Goal: Information Seeking & Learning: Learn about a topic

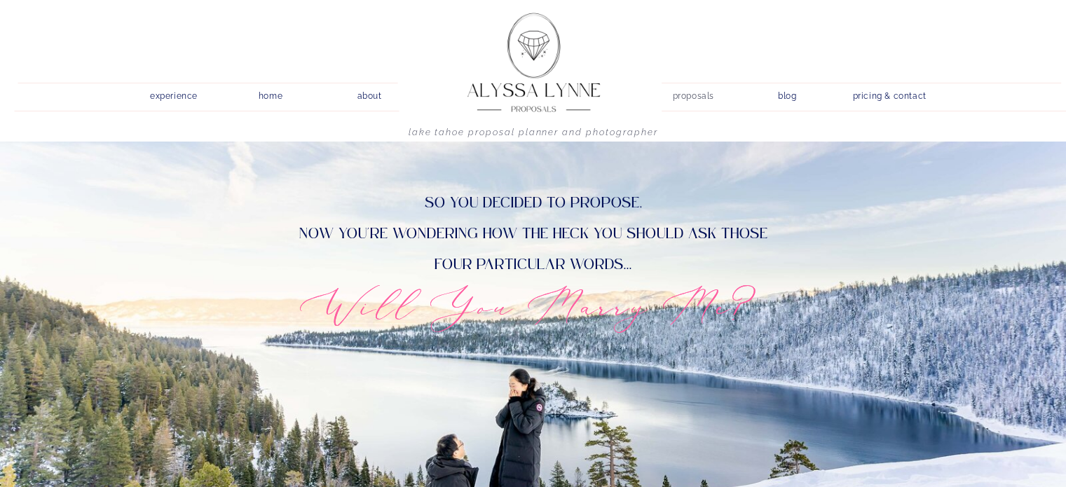
click at [690, 95] on nav "proposals" at bounding box center [693, 93] width 40 height 13
click at [702, 95] on nav "proposals" at bounding box center [693, 93] width 40 height 13
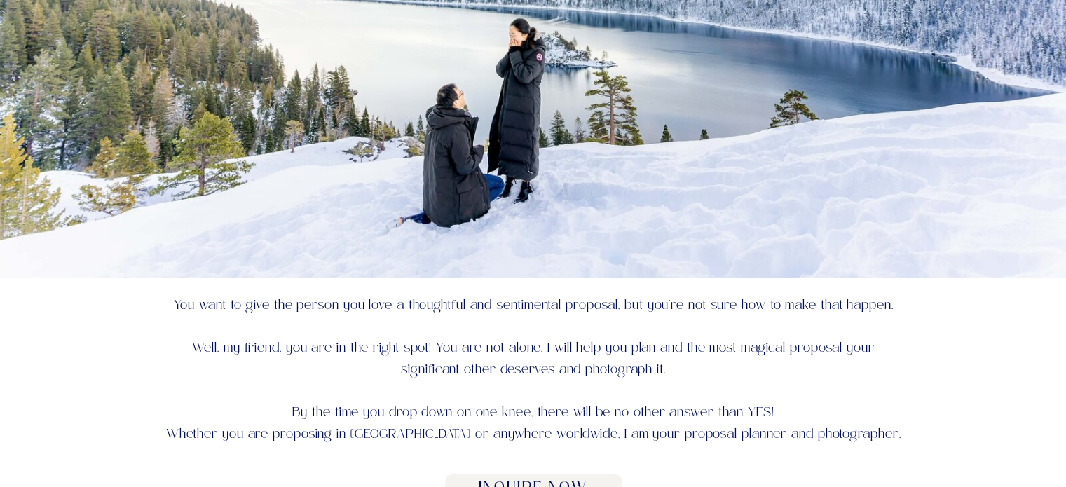
scroll to position [70, 0]
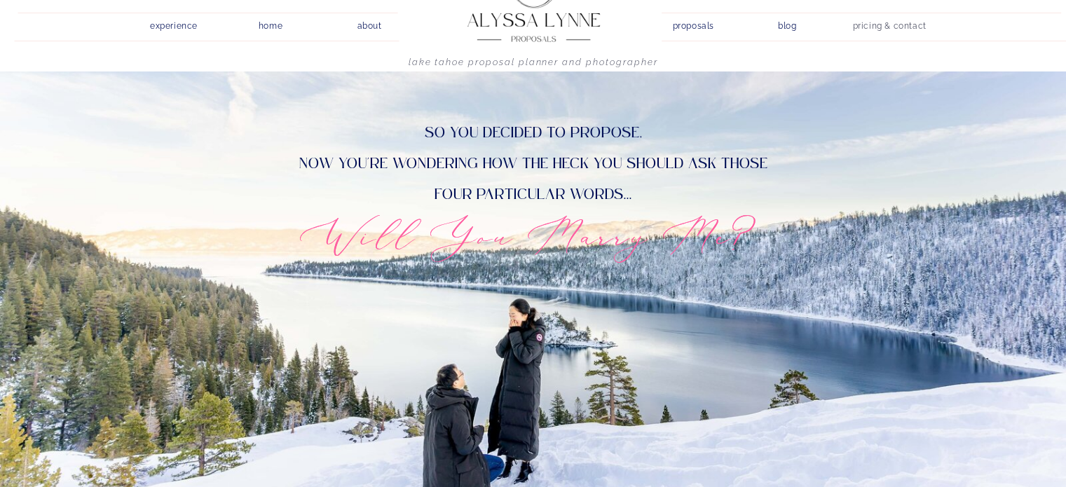
click at [911, 29] on nav "pricing & contact" at bounding box center [889, 27] width 85 height 20
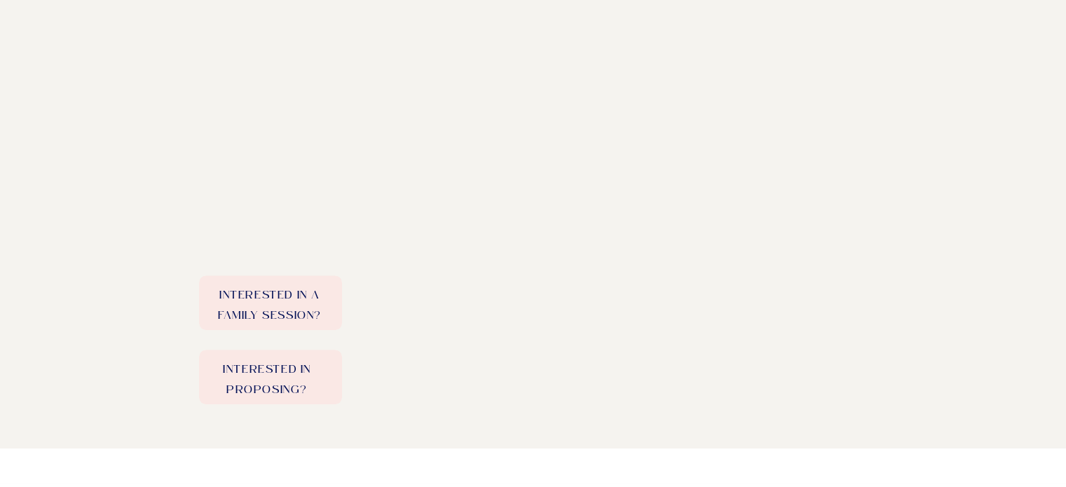
scroll to position [771, 0]
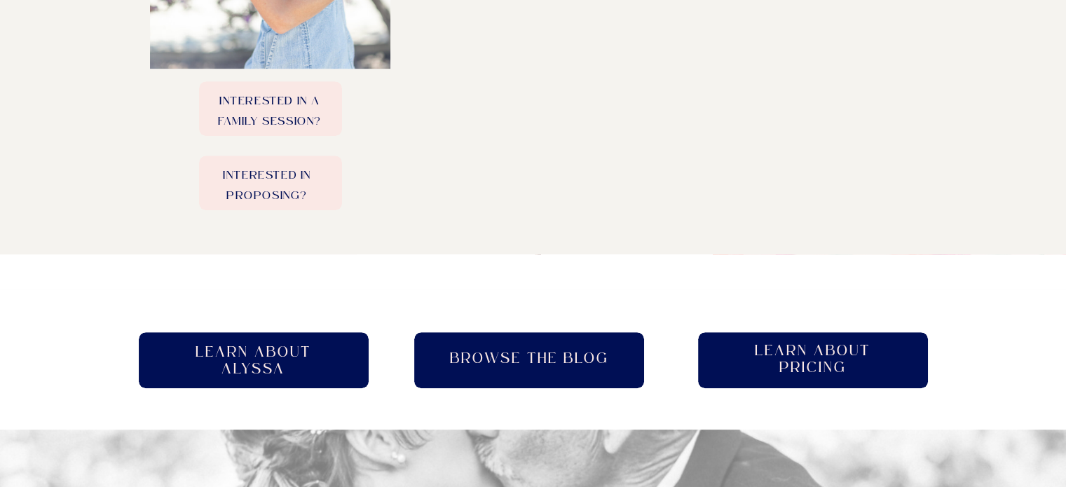
click at [819, 350] on h2 "Learn About pricing" at bounding box center [813, 361] width 142 height 36
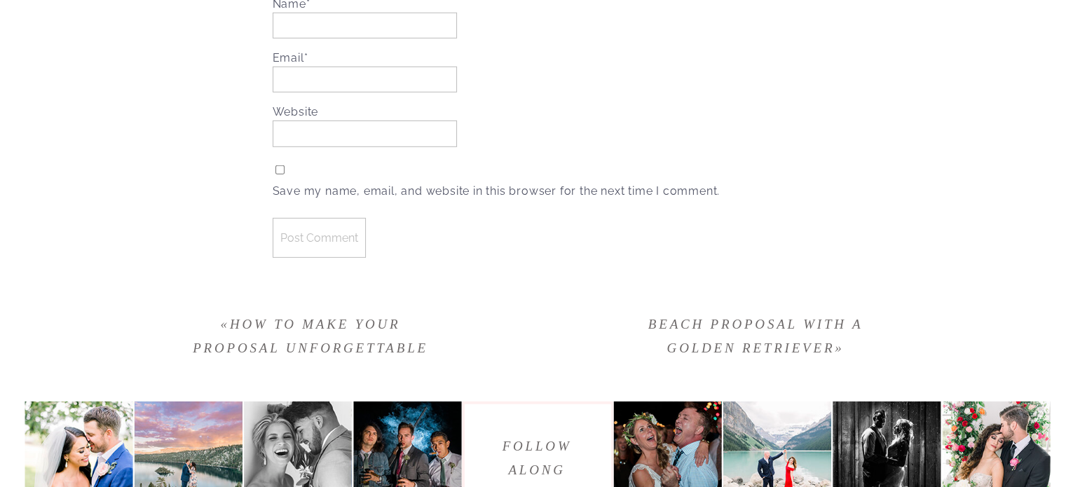
scroll to position [4311, 0]
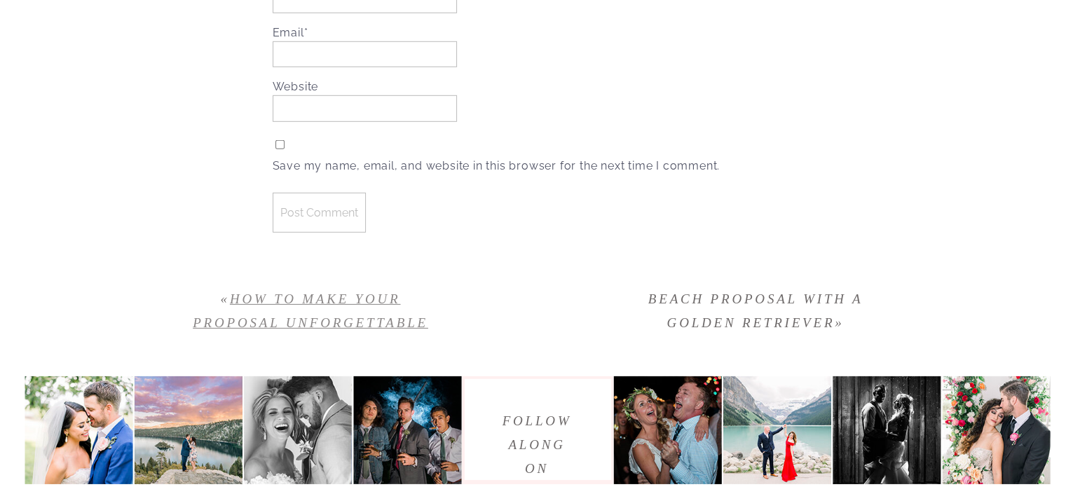
click at [360, 317] on link "How To Make Your Proposal Unforgettable" at bounding box center [310, 311] width 235 height 39
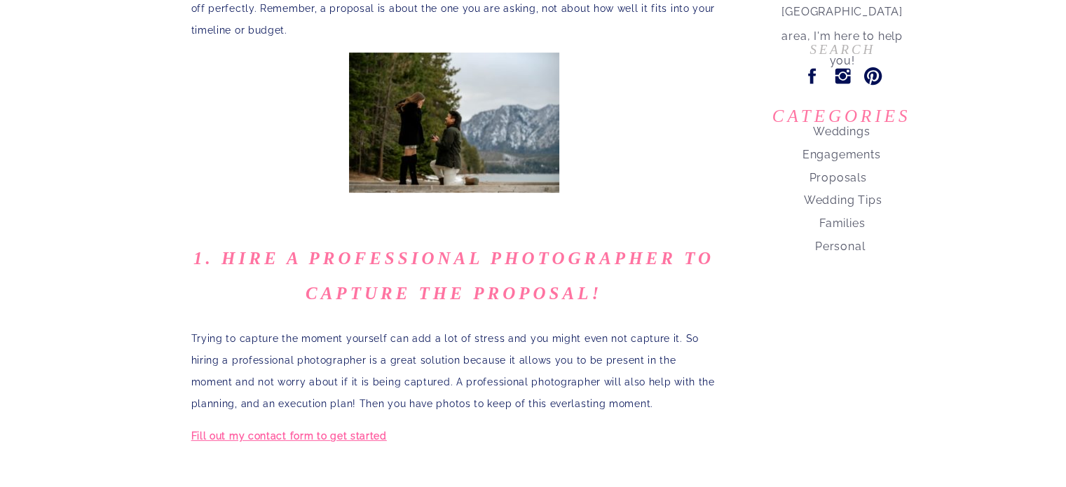
scroll to position [491, 0]
